Goal: Information Seeking & Learning: Understand process/instructions

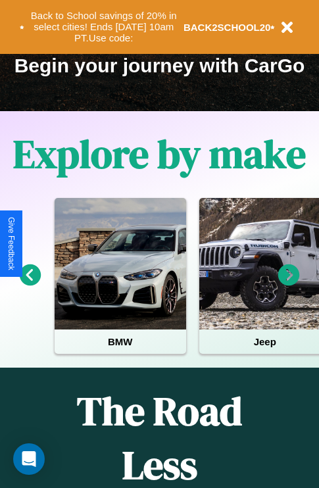
scroll to position [203, 0]
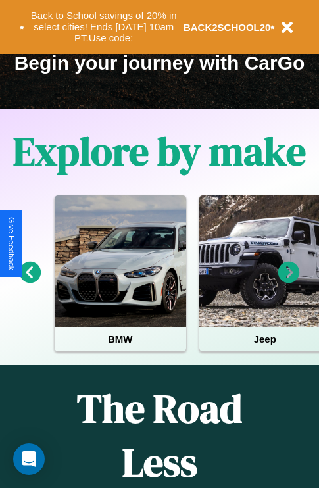
click at [289, 281] on icon at bounding box center [289, 273] width 22 height 22
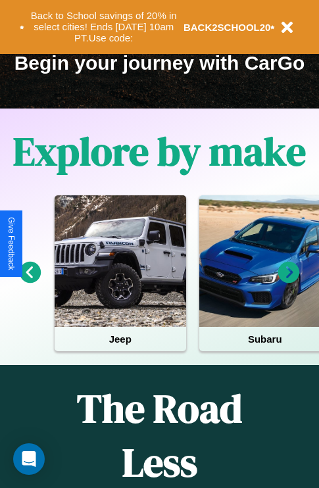
click at [289, 281] on icon at bounding box center [289, 273] width 22 height 22
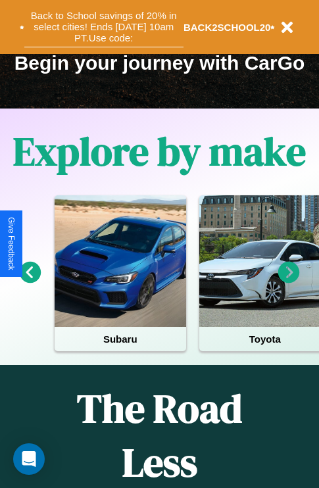
click at [103, 27] on button "Back to School savings of 20% in select cities! Ends [DATE] 10am PT. Use code:" at bounding box center [103, 27] width 159 height 41
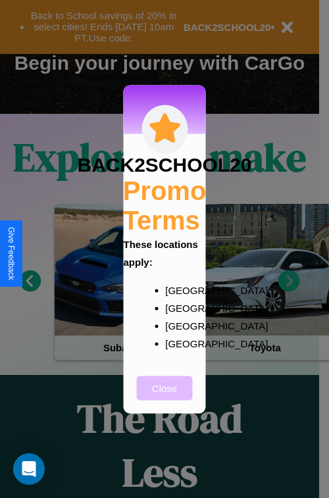
click at [164, 397] on button "Close" at bounding box center [165, 388] width 56 height 24
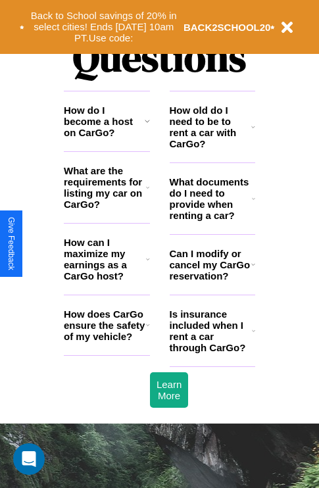
scroll to position [1594, 0]
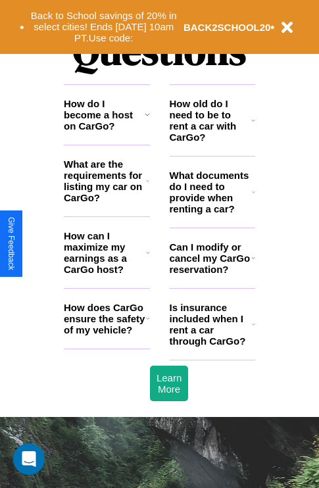
click at [212, 213] on h3 "What documents do I need to provide when renting a car?" at bounding box center [211, 192] width 83 height 45
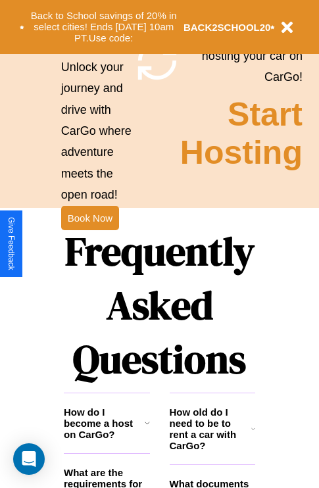
scroll to position [1281, 0]
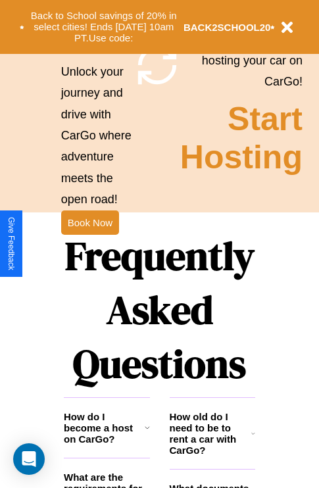
click at [89, 244] on h1 "Frequently Asked Questions" at bounding box center [159, 309] width 191 height 175
